Goal: Check status: Check status

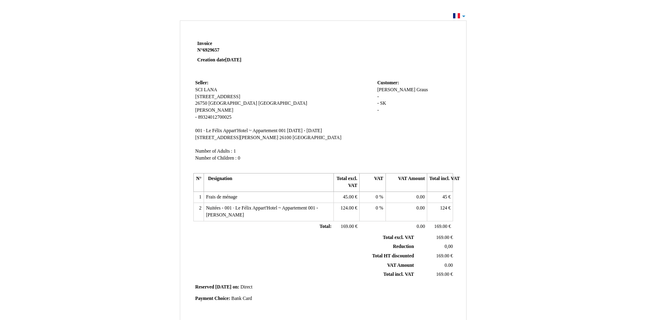
click at [463, 15] on div "Invoice Invoice N° 6929657 6929657 Creation date 10 October 2025 Seller: Seller…" at bounding box center [323, 245] width 646 height 471
click at [465, 16] on div "Invoice Invoice N° 6929657 6929657 Creation date 10 October 2025 Seller: Seller…" at bounding box center [323, 245] width 646 height 471
